Goal: Transaction & Acquisition: Purchase product/service

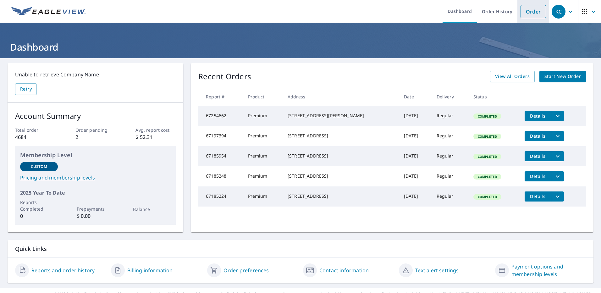
click at [529, 12] on link "Order" at bounding box center [532, 11] width 25 height 13
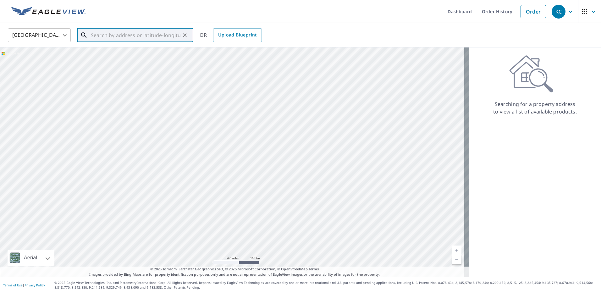
click at [126, 37] on input "text" at bounding box center [136, 35] width 90 height 18
click at [121, 52] on span "[STREET_ADDRESS]" at bounding box center [139, 54] width 99 height 8
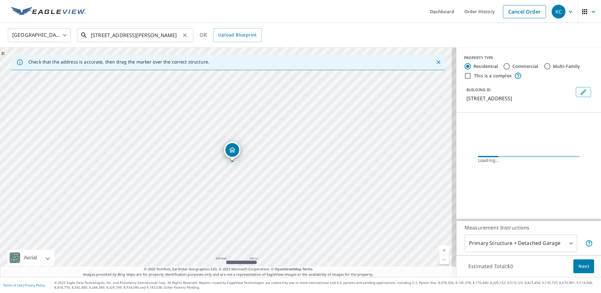
click at [173, 36] on input "[STREET_ADDRESS][PERSON_NAME]" at bounding box center [136, 35] width 90 height 18
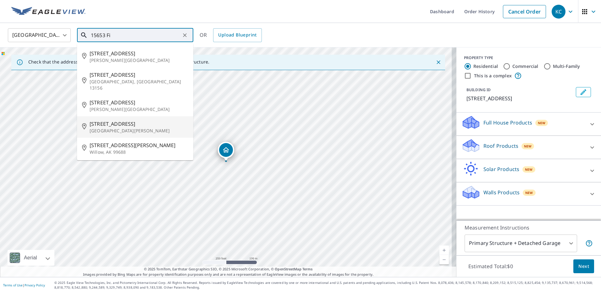
click at [111, 128] on p "[GEOGRAPHIC_DATA][PERSON_NAME]" at bounding box center [139, 131] width 99 height 6
type input "[STREET_ADDRESS][PERSON_NAME]"
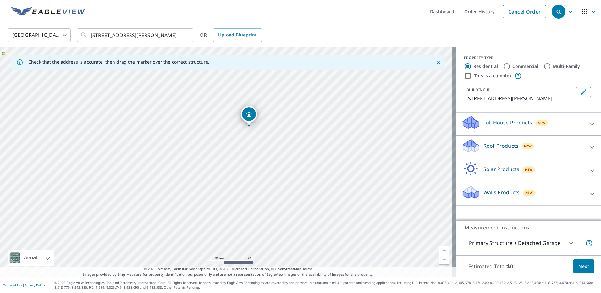
click at [469, 147] on icon at bounding box center [471, 144] width 16 height 8
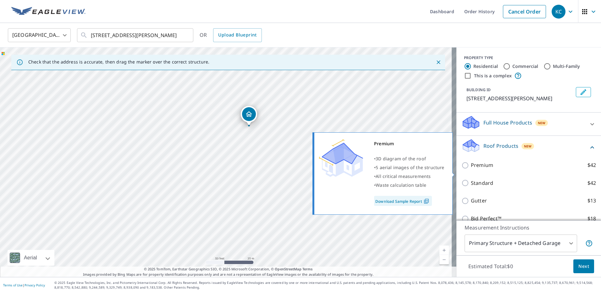
click at [461, 169] on input "Premium $42" at bounding box center [465, 166] width 9 height 8
checkbox input "true"
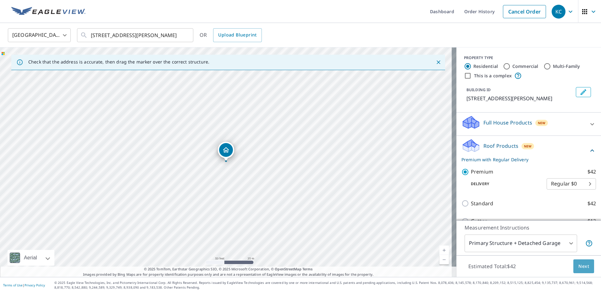
click at [580, 264] on span "Next" at bounding box center [583, 266] width 11 height 8
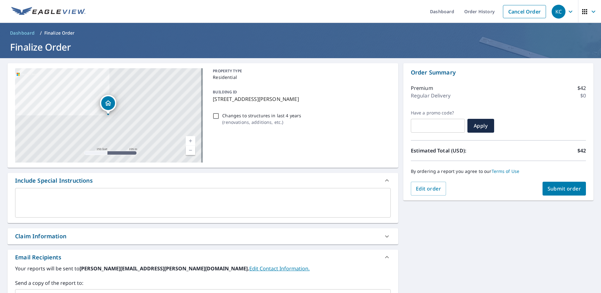
click at [556, 188] on span "Submit order" at bounding box center [564, 188] width 34 height 7
checkbox input "true"
